Goal: Transaction & Acquisition: Purchase product/service

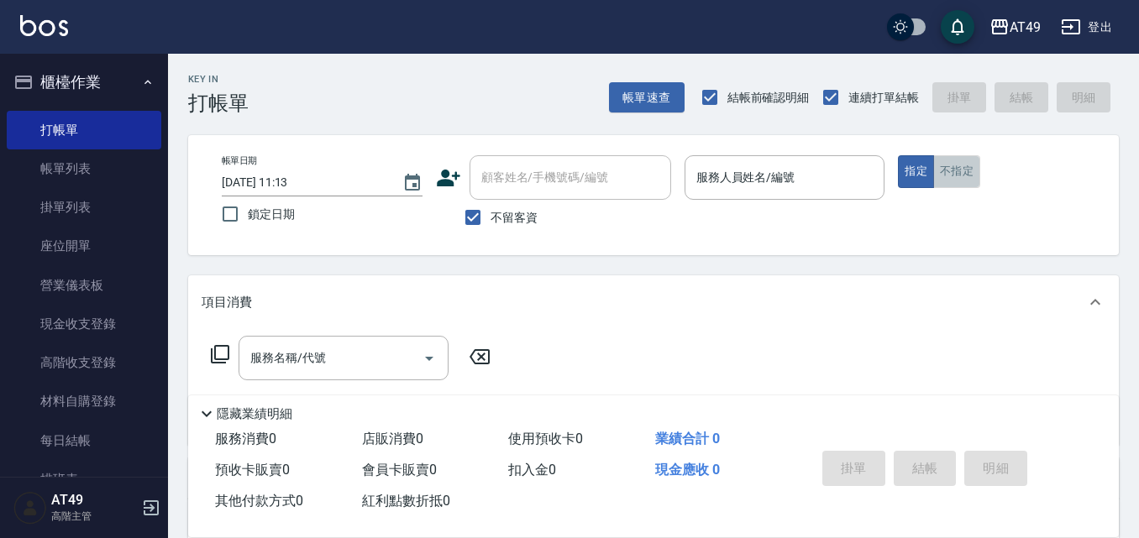
click at [956, 167] on button "不指定" at bounding box center [956, 171] width 47 height 33
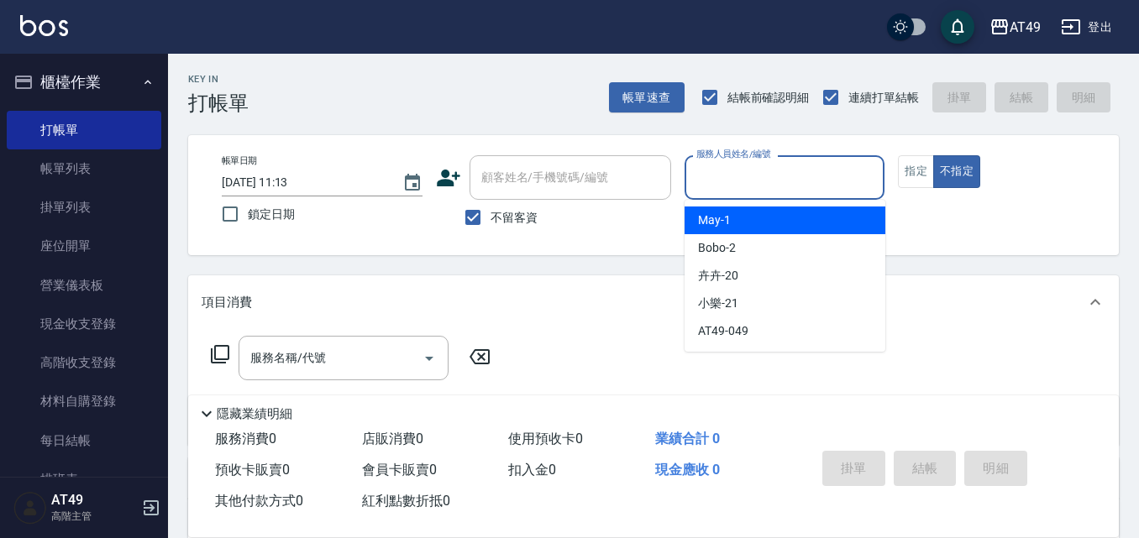
click at [823, 174] on input "服務人員姓名/編號" at bounding box center [785, 177] width 186 height 29
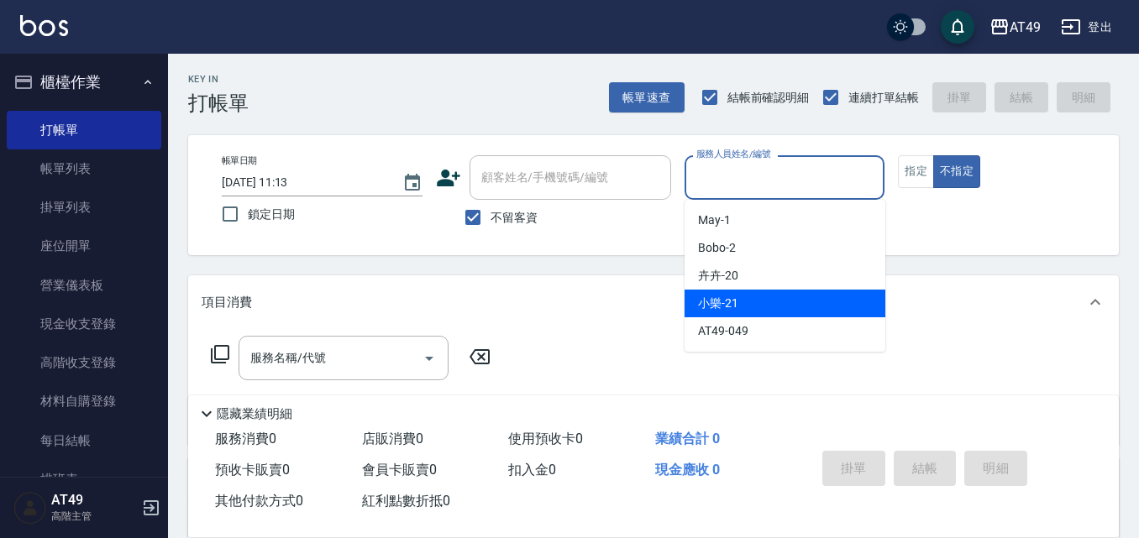
click at [749, 308] on div "小樂 -21" at bounding box center [785, 304] width 201 height 28
type input "小樂-21"
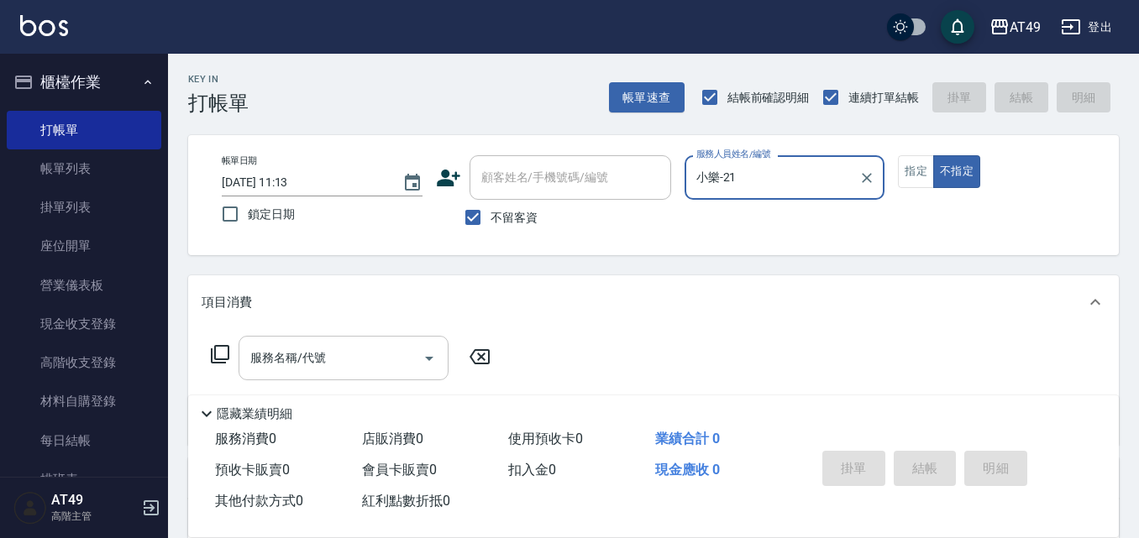
click at [356, 355] on input "服務名稱/代號" at bounding box center [331, 358] width 170 height 29
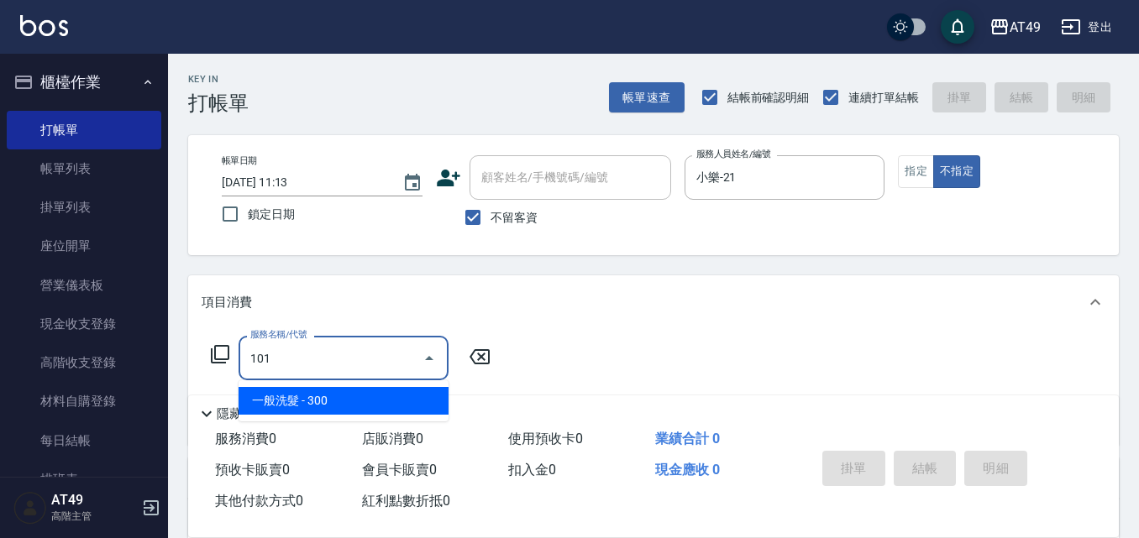
click at [349, 395] on span "一般洗髮 - 300" at bounding box center [344, 401] width 210 height 28
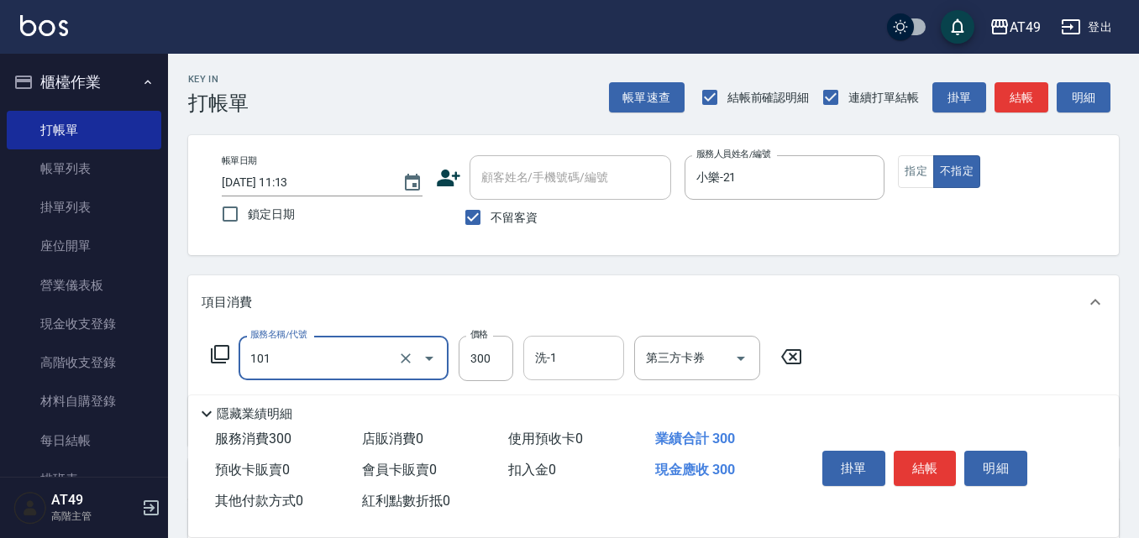
click at [606, 370] on input "洗-1" at bounding box center [574, 358] width 86 height 29
type input "一般洗髮(101)"
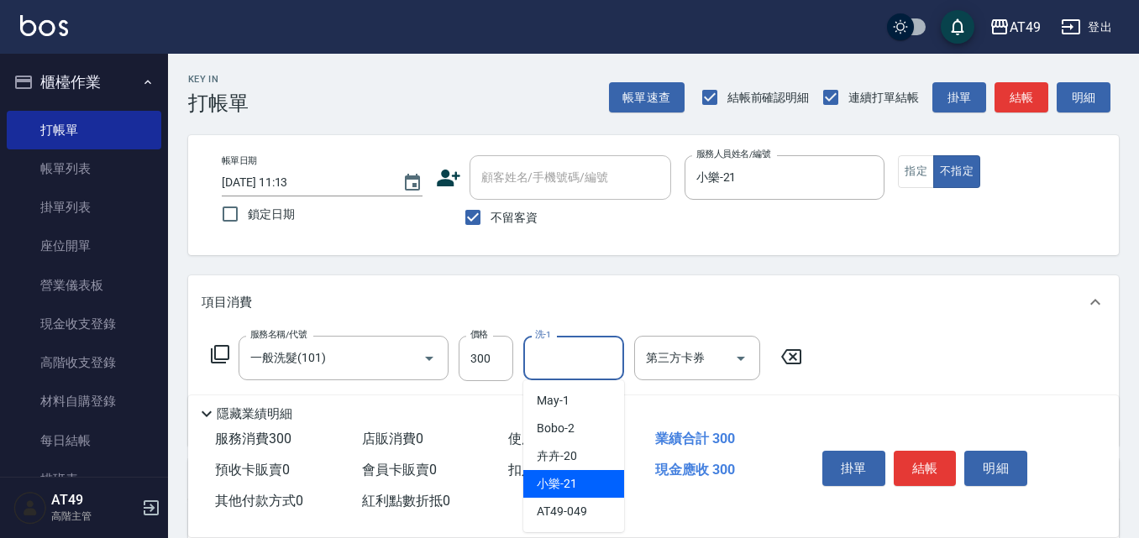
click at [578, 490] on div "小樂 -21" at bounding box center [573, 484] width 101 height 28
type input "小樂-21"
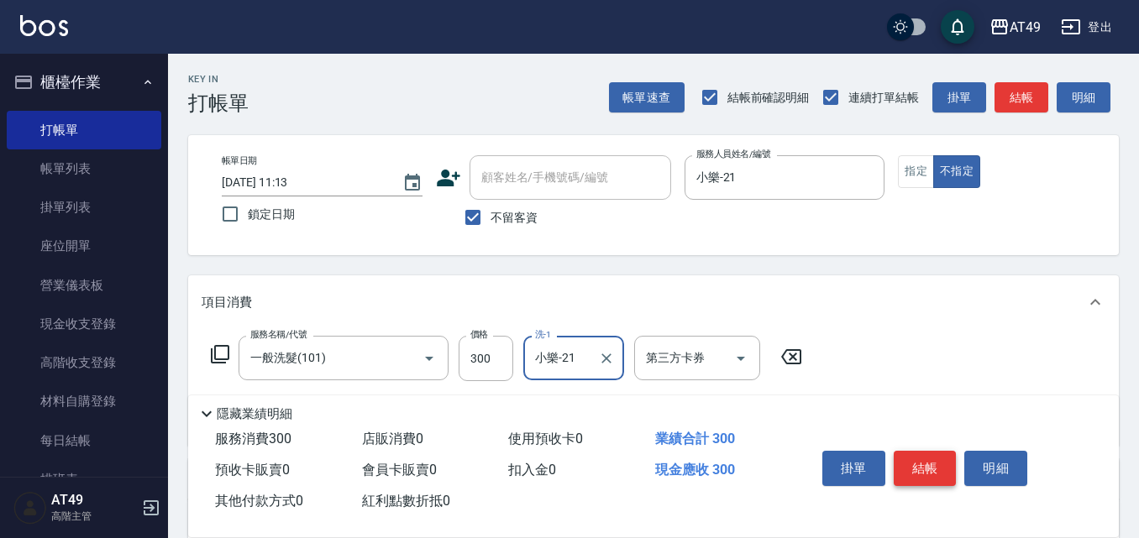
click at [927, 466] on button "結帳" at bounding box center [925, 468] width 63 height 35
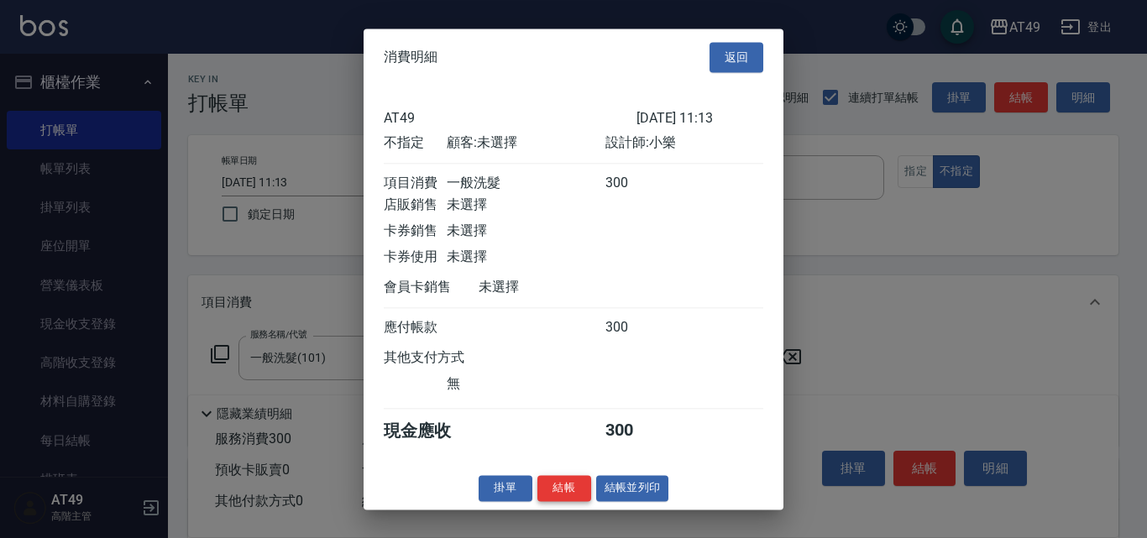
click at [569, 493] on button "結帳" at bounding box center [565, 488] width 54 height 26
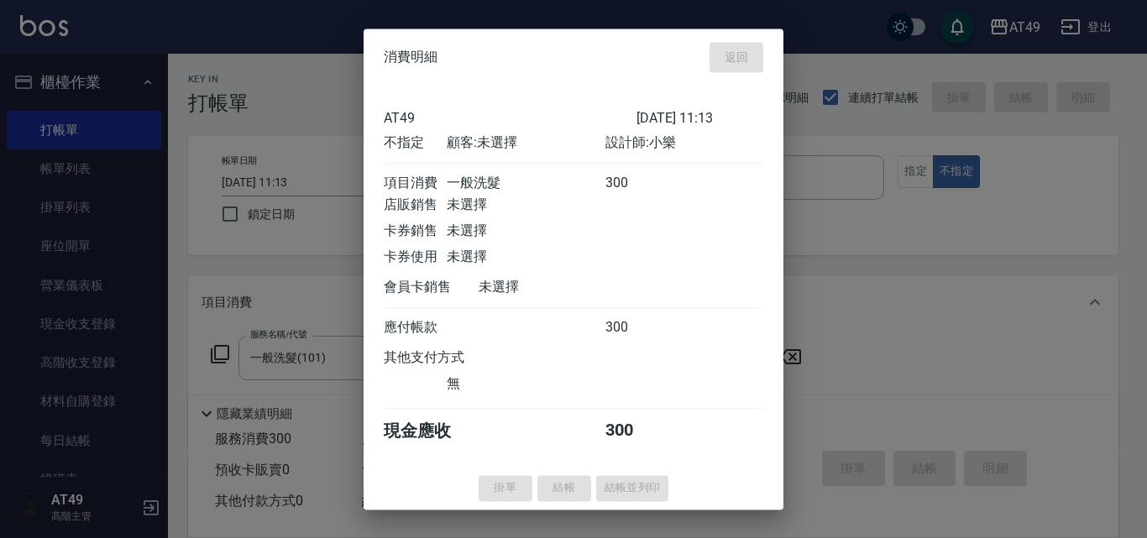
type input "[DATE] 12:19"
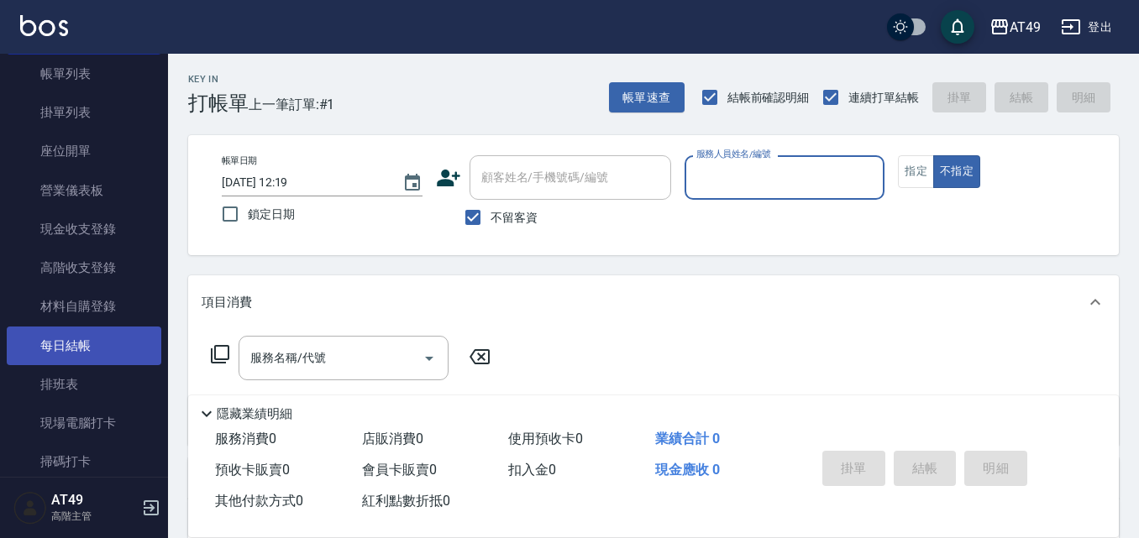
scroll to position [168, 0]
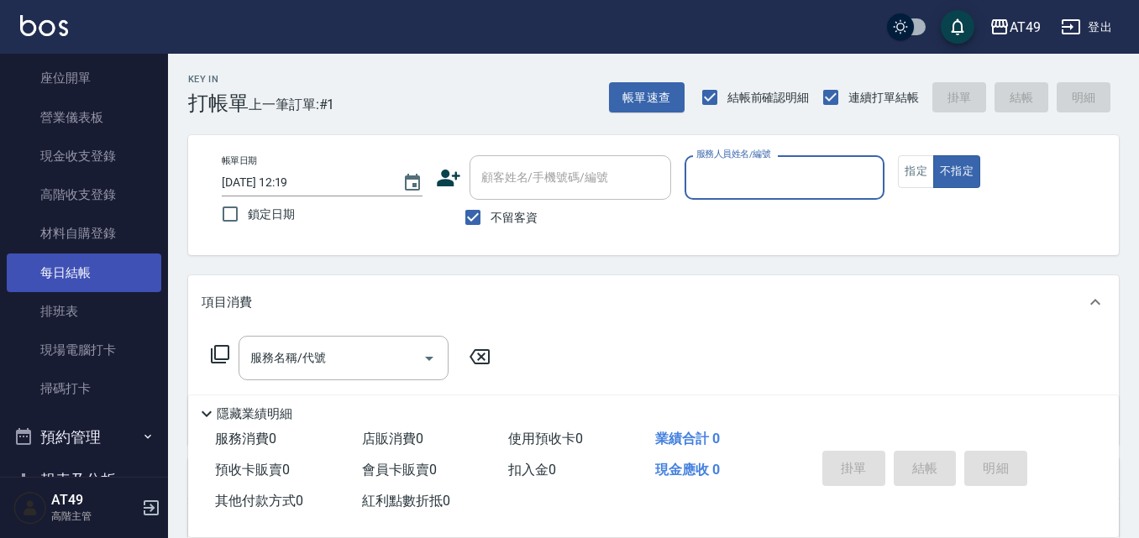
click at [94, 254] on link "每日結帳" at bounding box center [84, 273] width 155 height 39
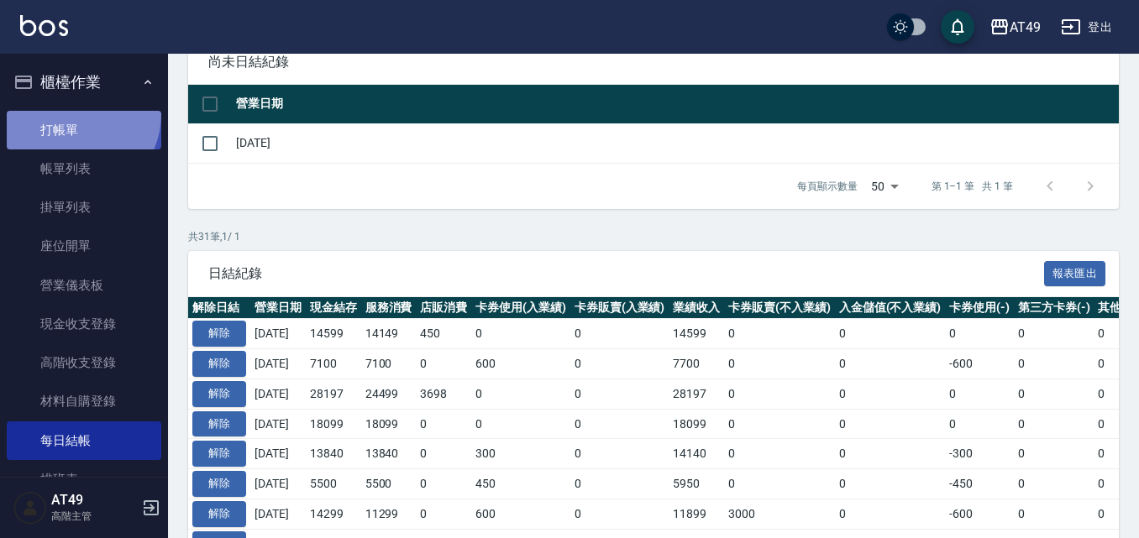
click at [70, 113] on link "打帳單" at bounding box center [84, 130] width 155 height 39
